Goal: Task Accomplishment & Management: Manage account settings

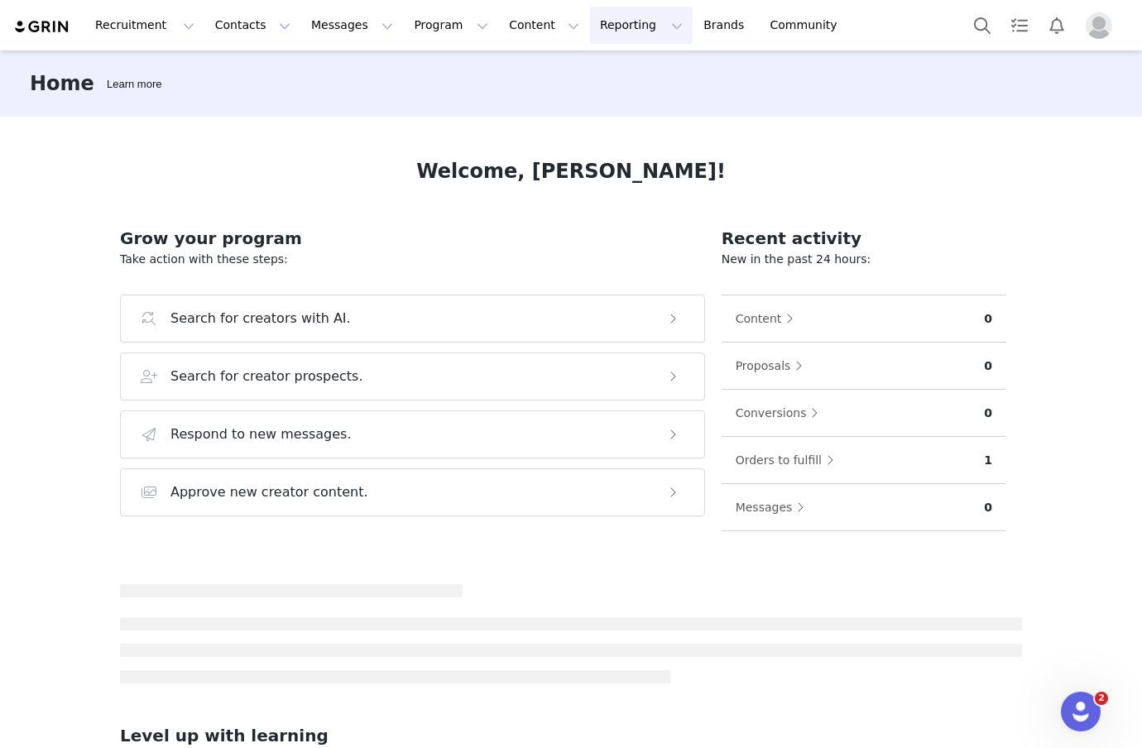
click at [591, 25] on button "Reporting Reporting" at bounding box center [641, 25] width 103 height 37
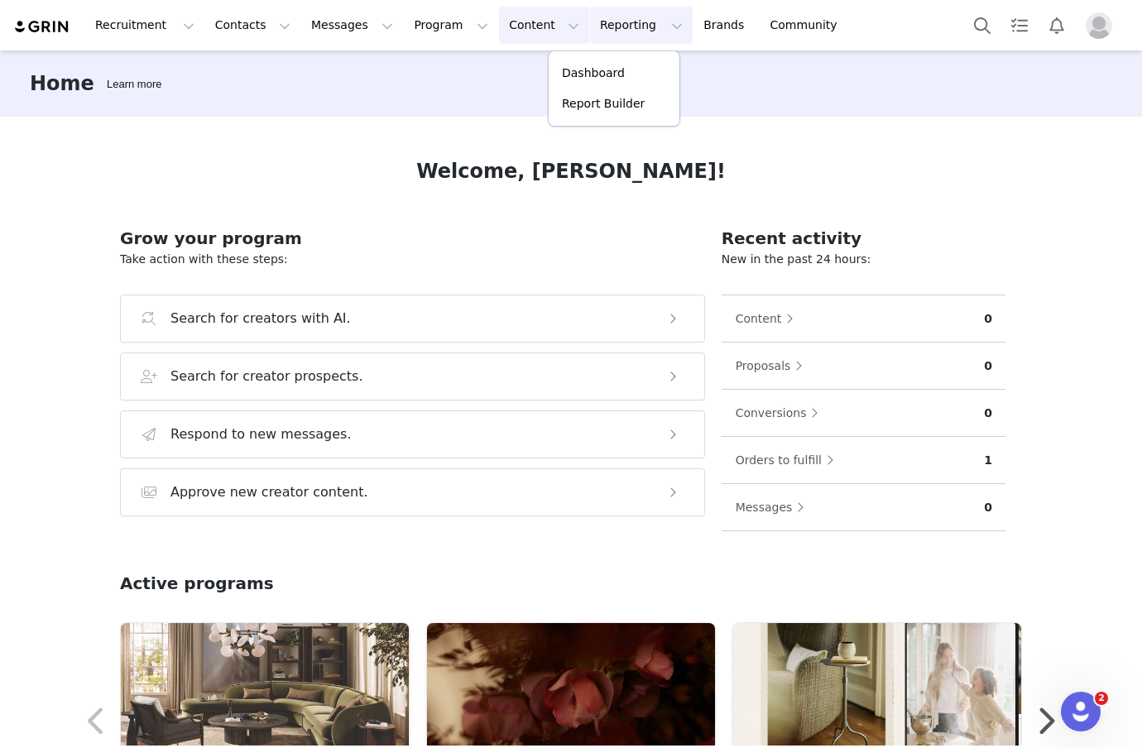
click at [517, 19] on button "Content Content" at bounding box center [544, 25] width 90 height 37
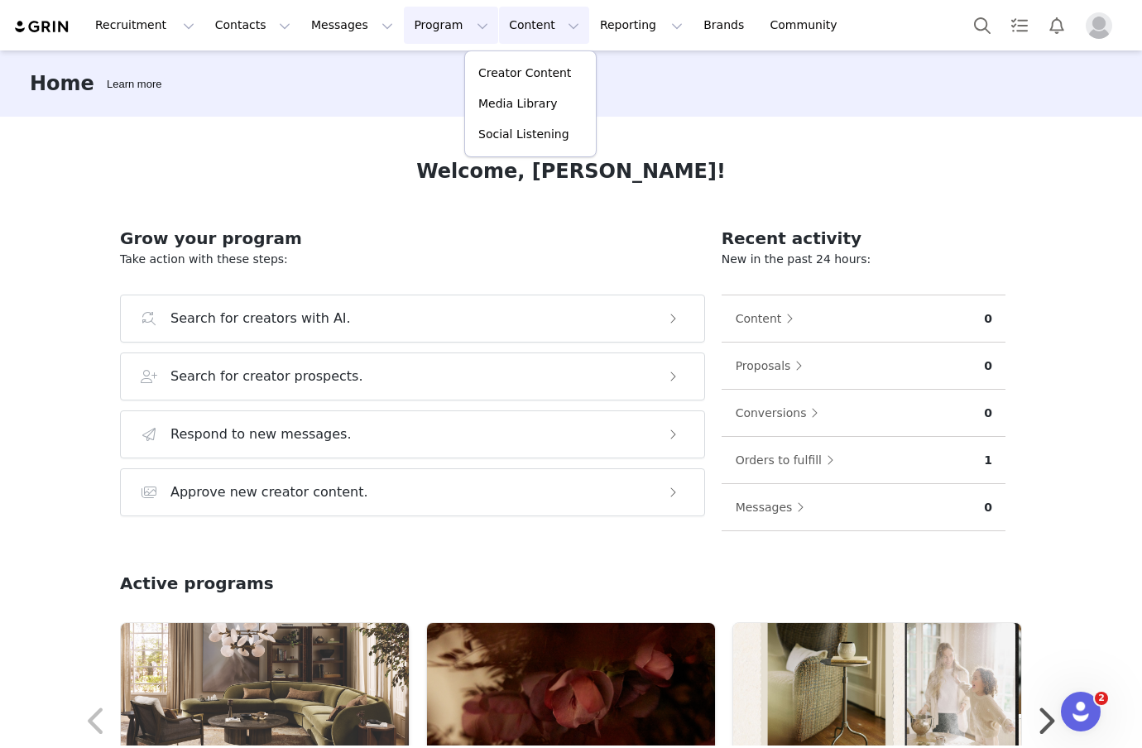
click at [435, 22] on button "Program Program" at bounding box center [451, 25] width 94 height 37
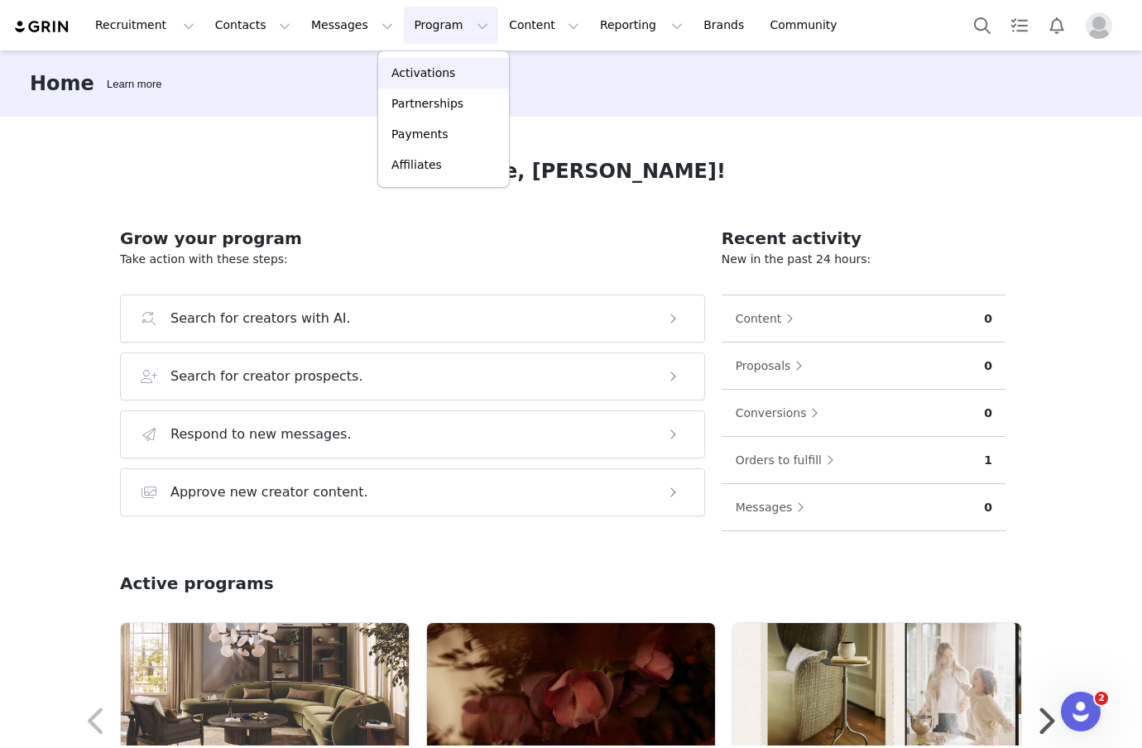
click at [427, 71] on p "Activations" at bounding box center [423, 73] width 64 height 17
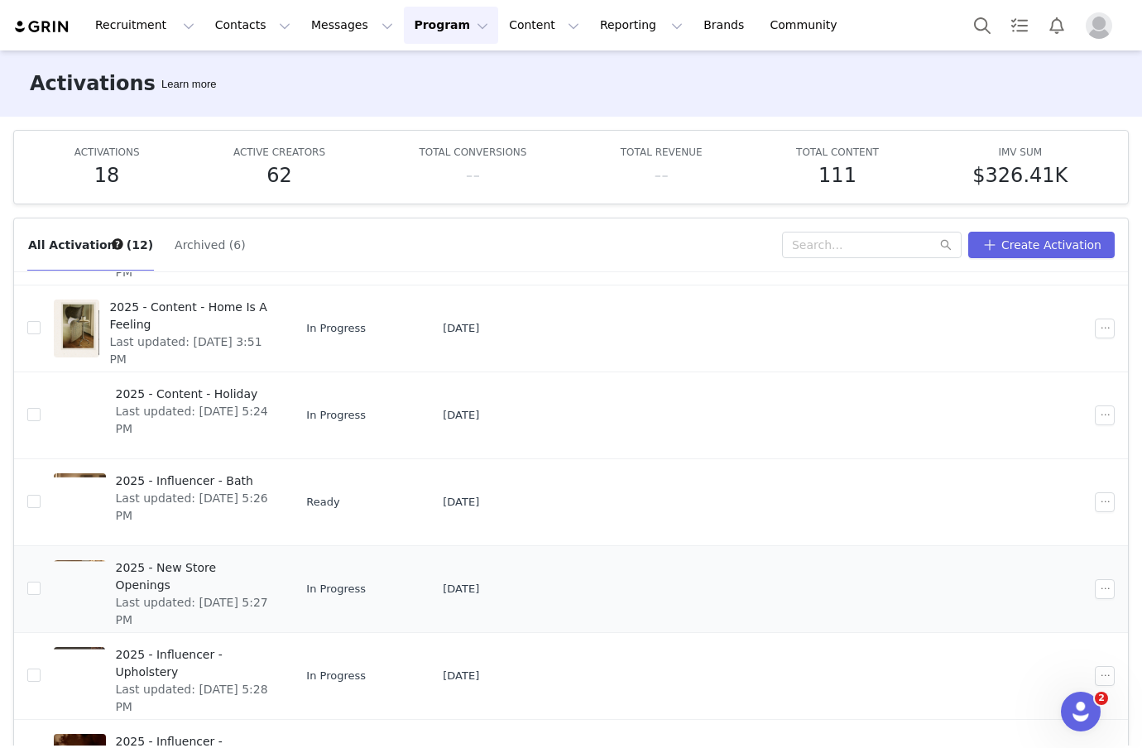
scroll to position [203, 0]
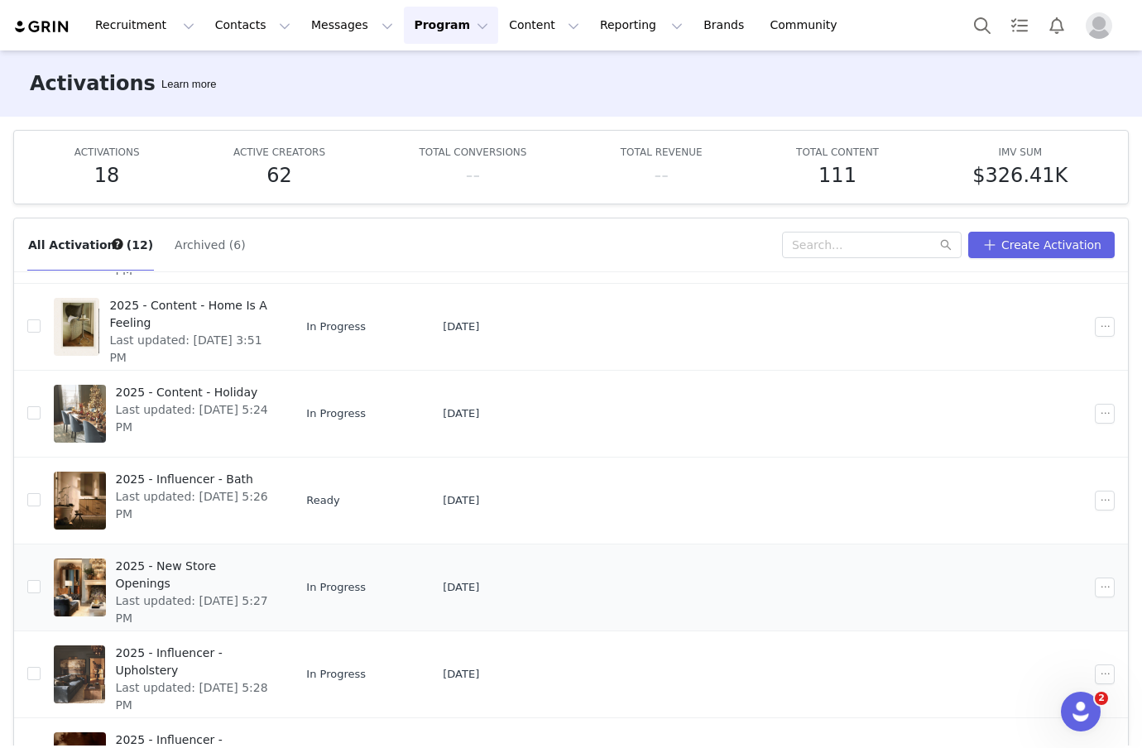
click at [186, 563] on span "2025 - New Store Openings" at bounding box center [193, 575] width 155 height 35
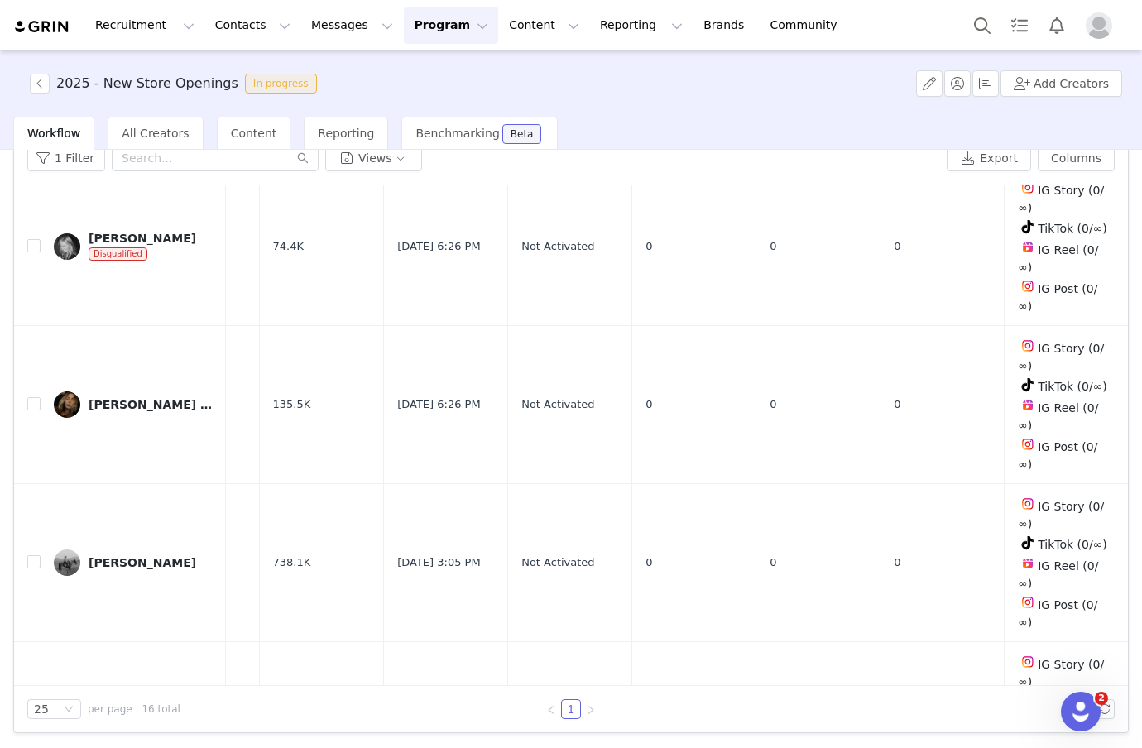
scroll to position [0, 215]
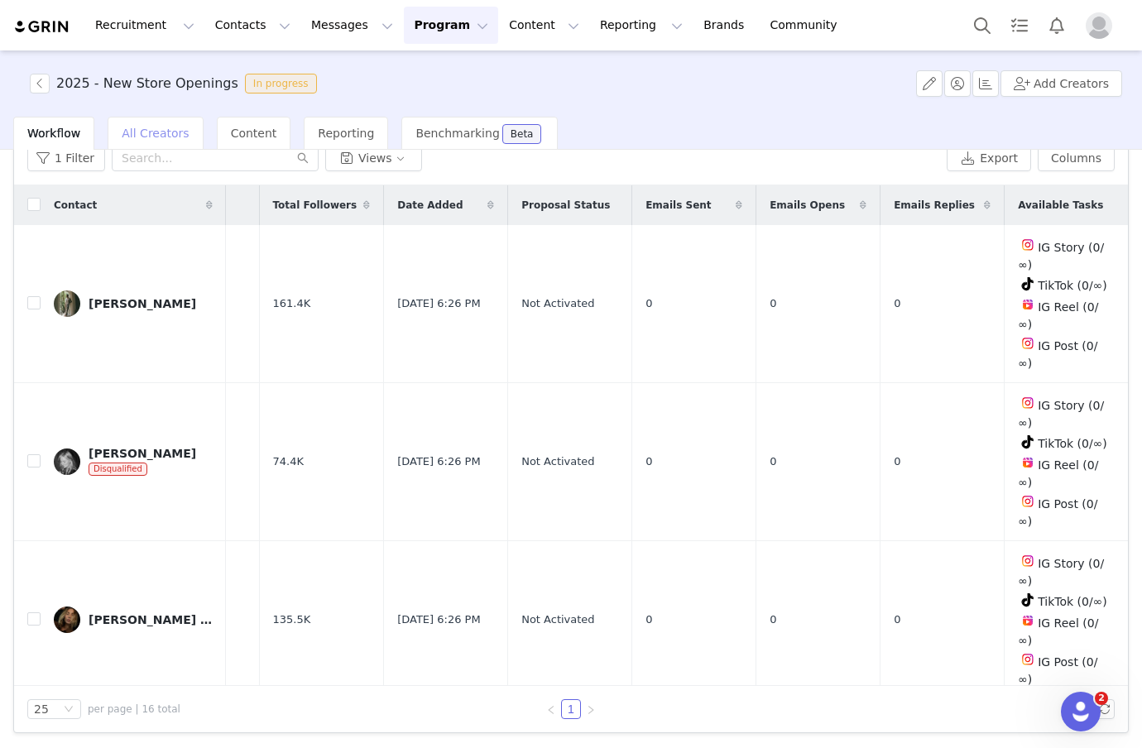
click at [151, 141] on div "All Creators" at bounding box center [155, 133] width 95 height 33
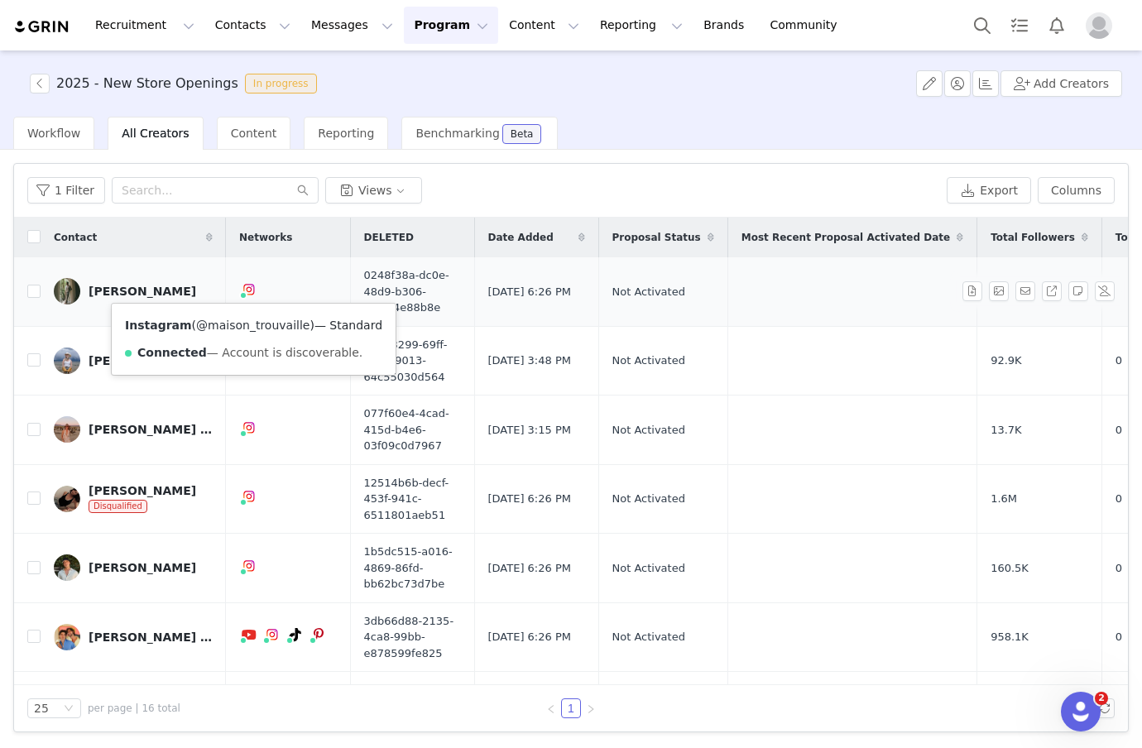
click at [247, 328] on link "@maison_trouvaille" at bounding box center [252, 324] width 113 height 13
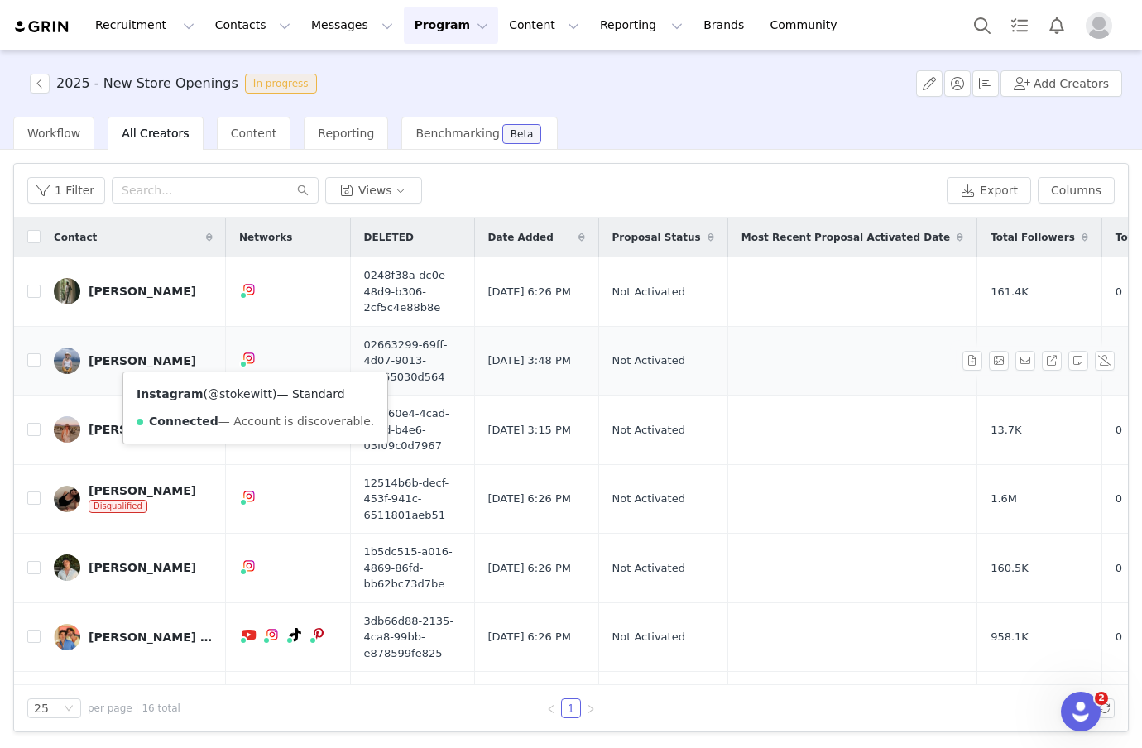
click at [245, 395] on link "@stokewitt" at bounding box center [240, 393] width 65 height 13
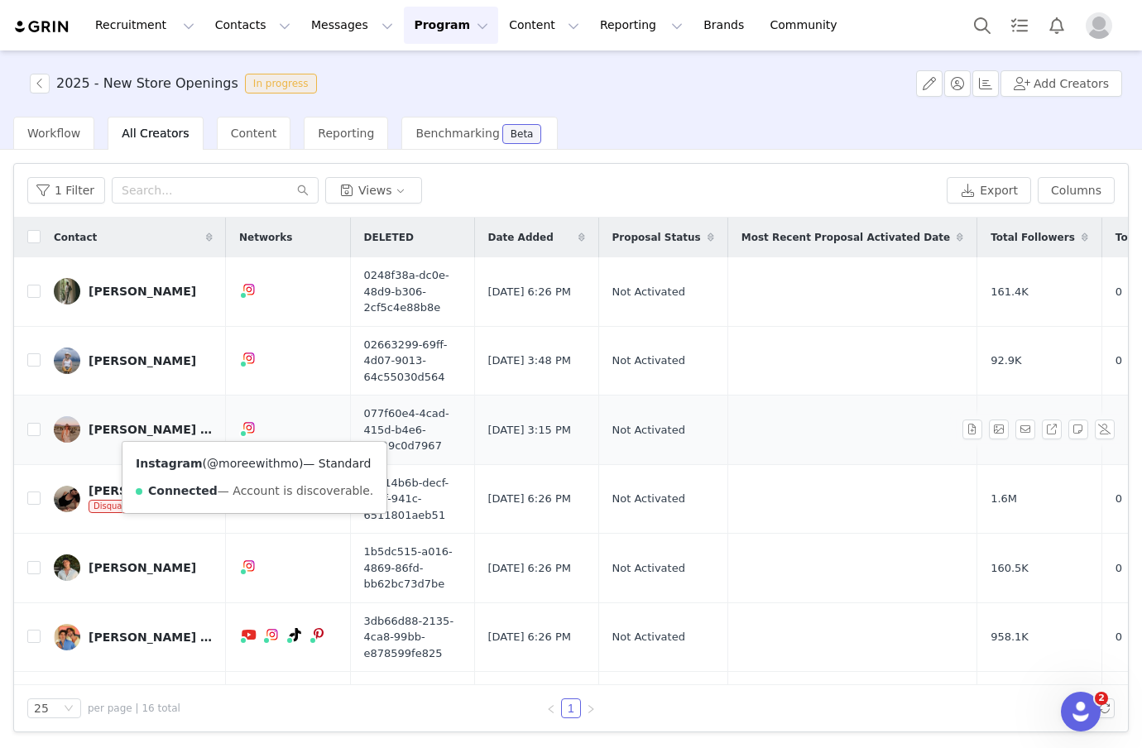
click at [241, 465] on link "@moreewithmo" at bounding box center [253, 463] width 92 height 13
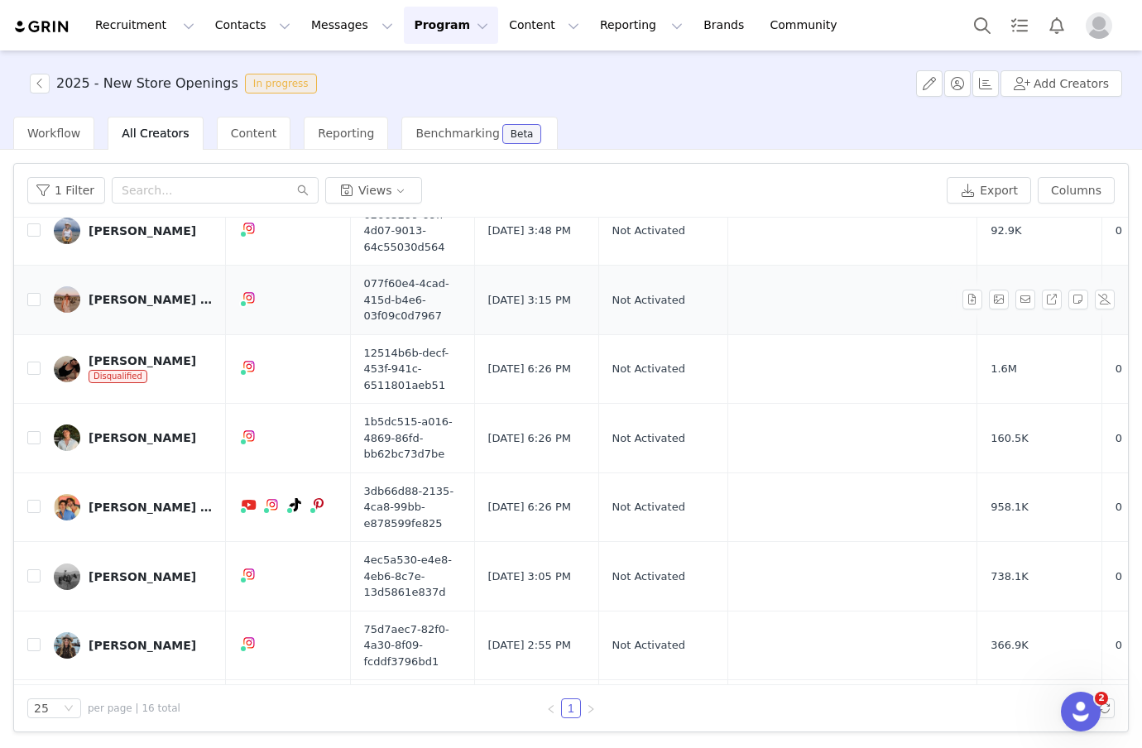
scroll to position [135, 0]
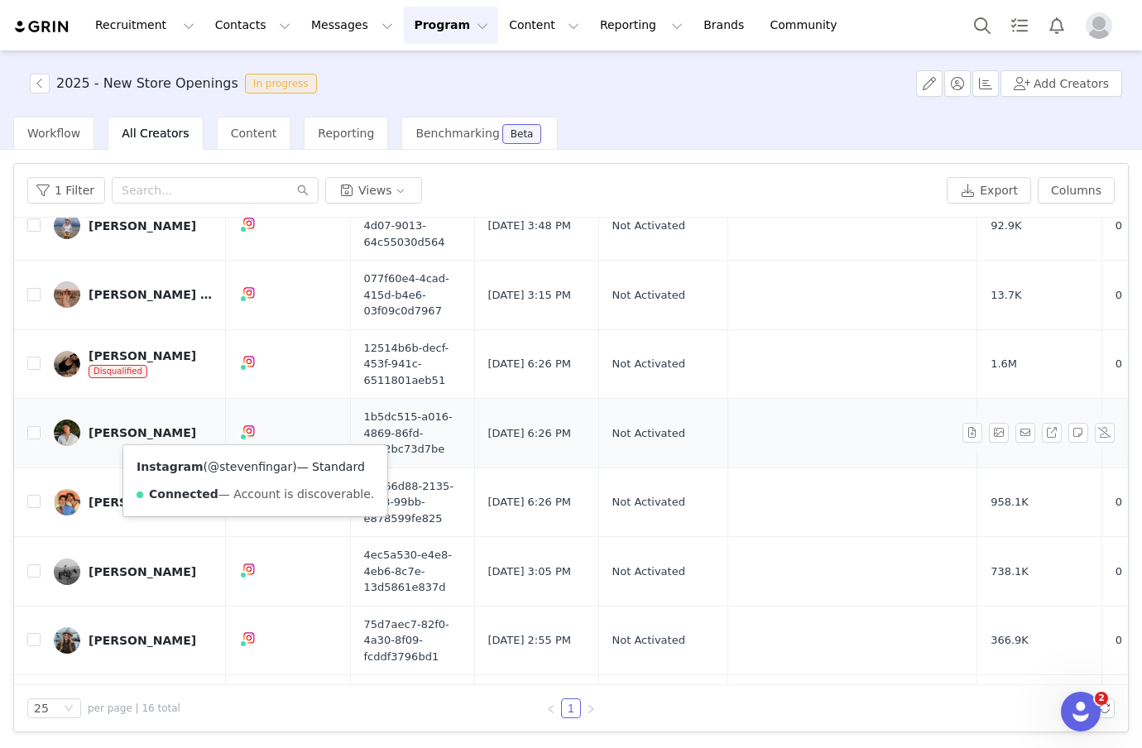
click at [239, 466] on link "@stevenfingar" at bounding box center [250, 466] width 84 height 13
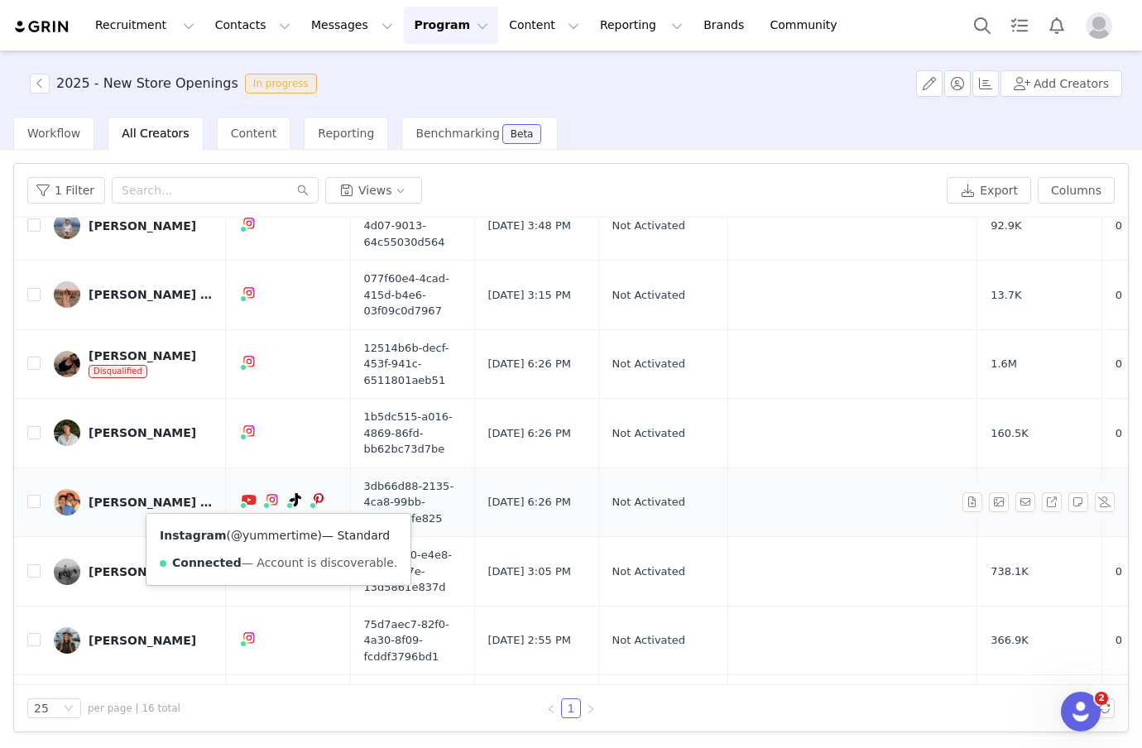
click at [268, 532] on link "@yummertime" at bounding box center [274, 535] width 86 height 13
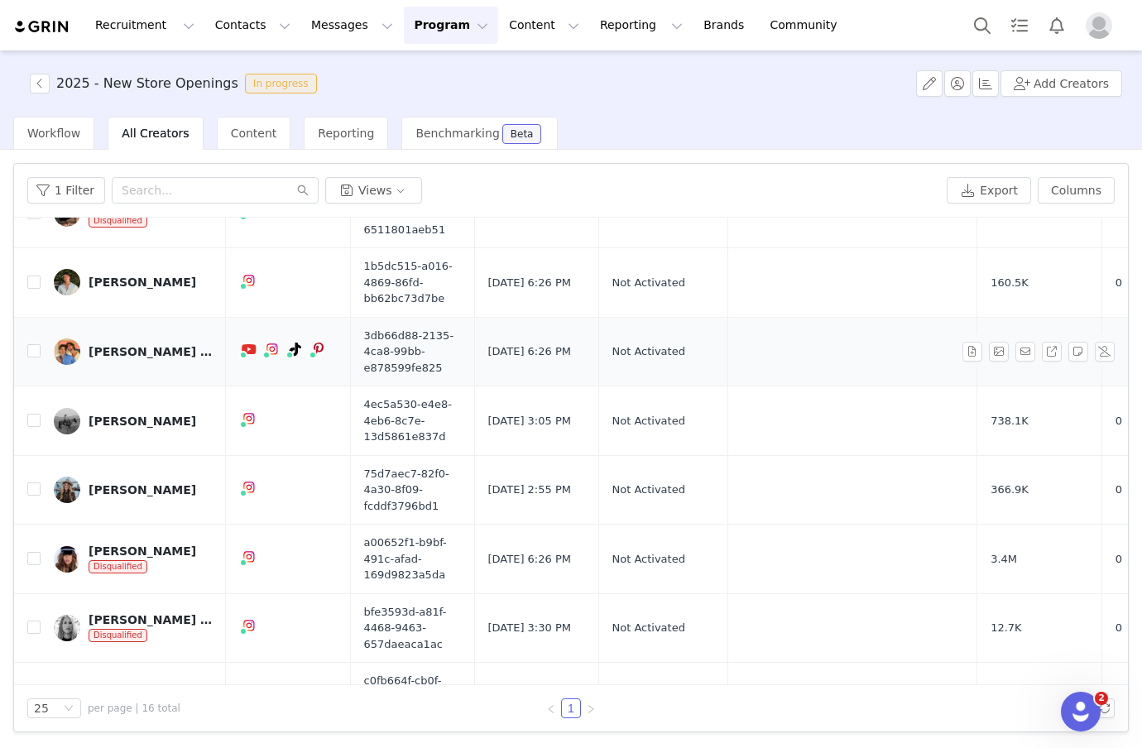
scroll to position [305, 0]
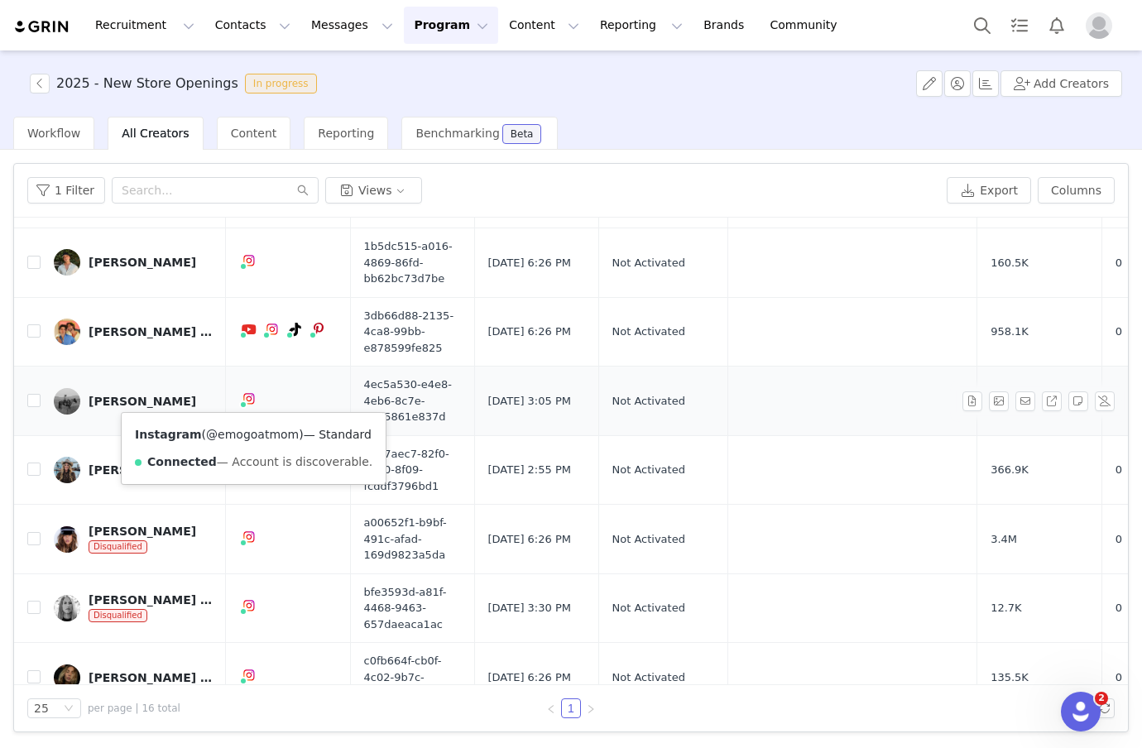
click at [251, 437] on link "@emogoatmom" at bounding box center [252, 434] width 93 height 13
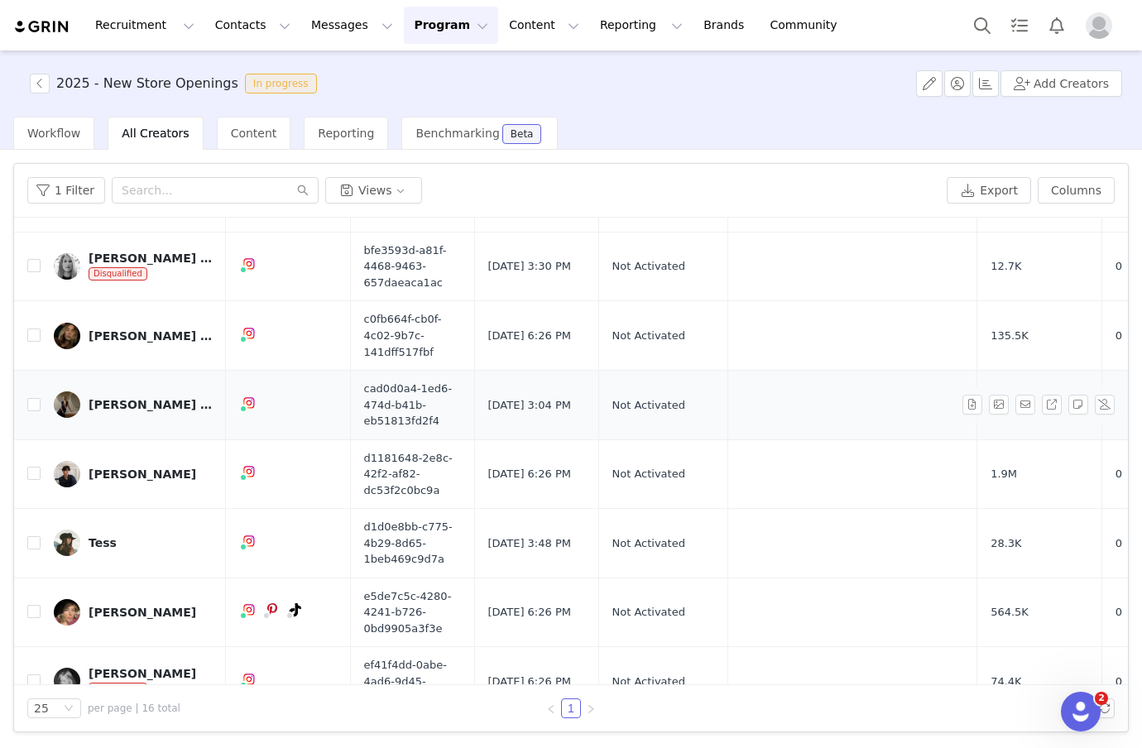
scroll to position [678, 0]
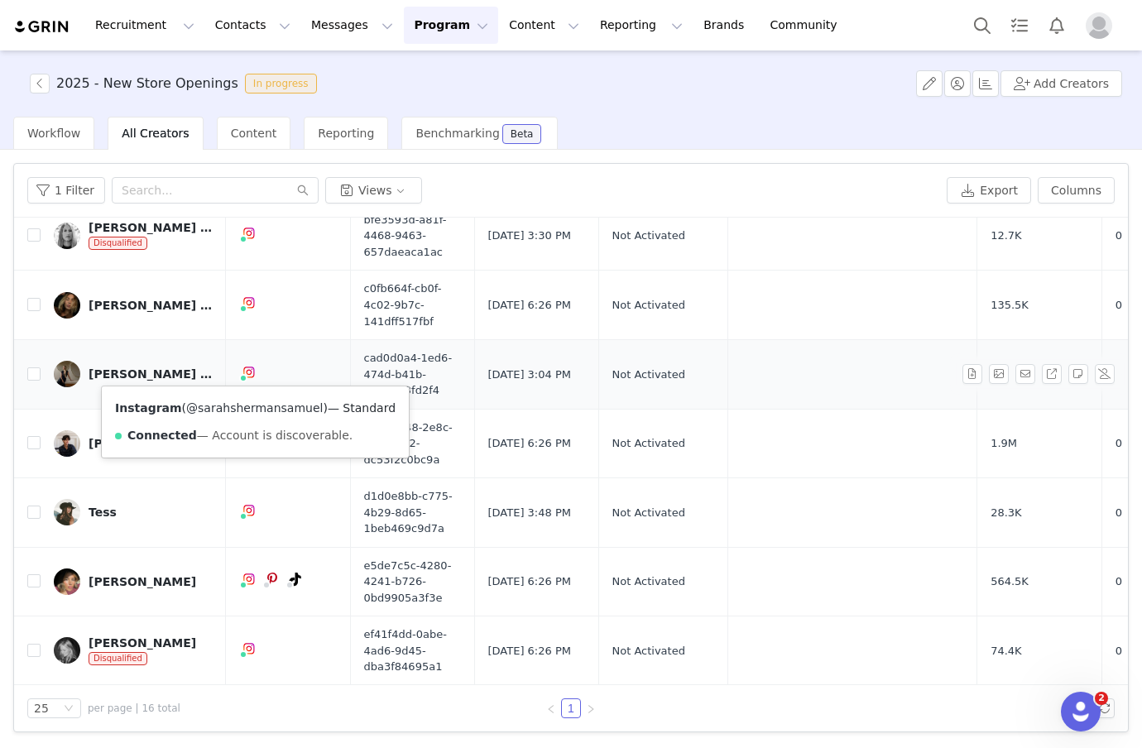
click at [243, 411] on link "@sarahshermansamuel" at bounding box center [254, 407] width 136 height 13
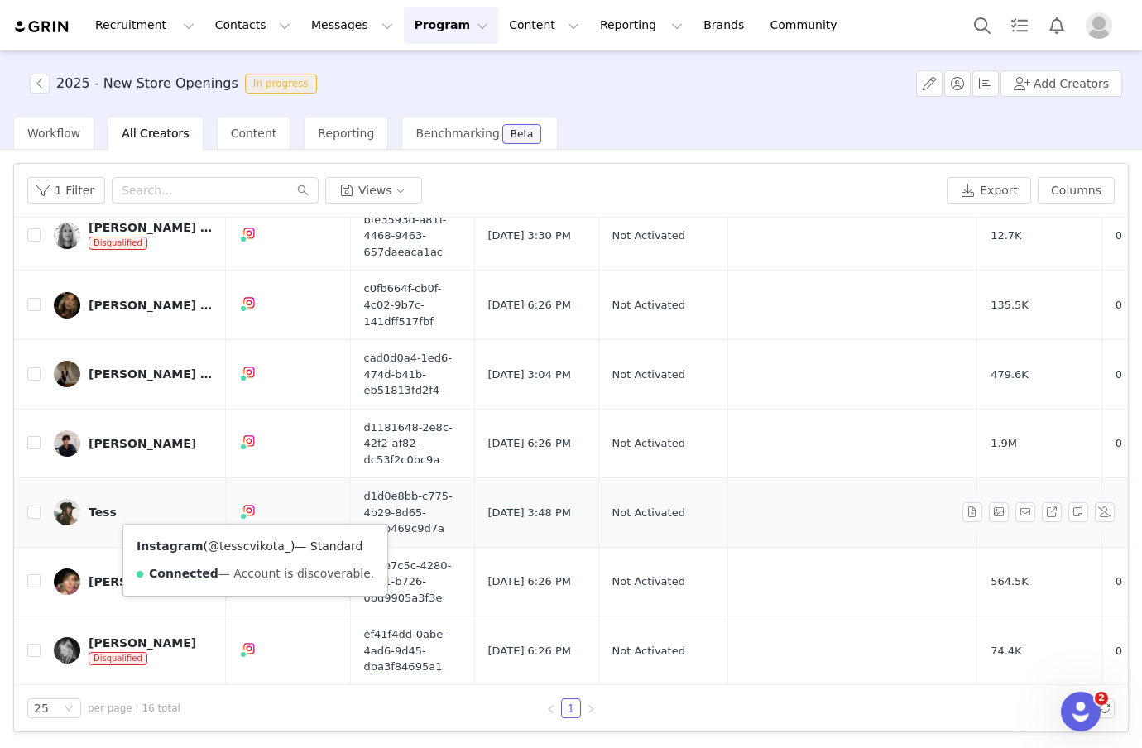
click at [242, 548] on link "@tesscvikota_" at bounding box center [249, 545] width 83 height 13
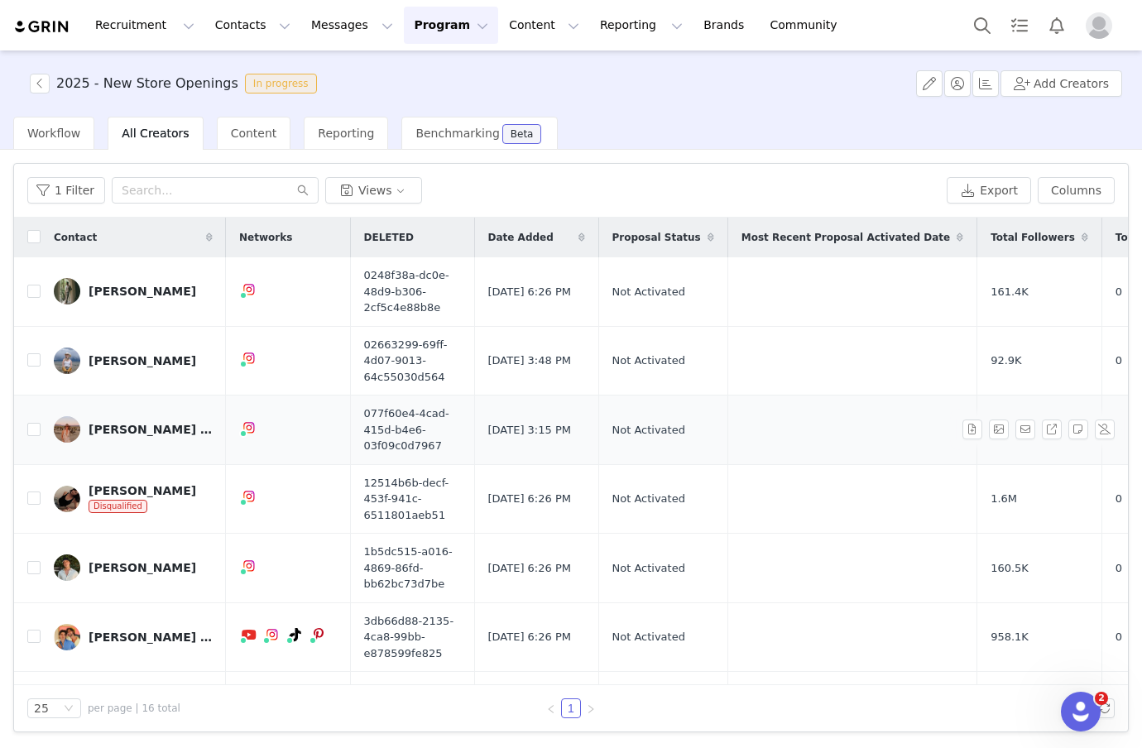
scroll to position [0, 101]
